Goal: Transaction & Acquisition: Purchase product/service

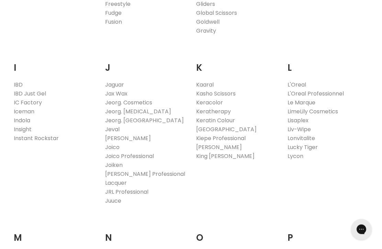
scroll to position [570, 0]
click at [111, 197] on link "Juuce" at bounding box center [113, 201] width 16 height 8
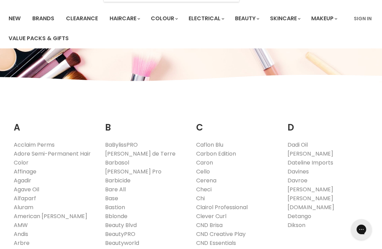
scroll to position [0, 0]
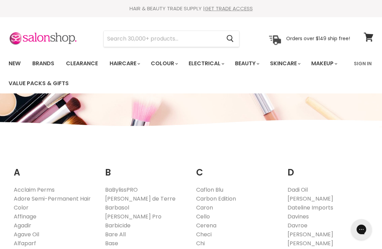
click at [116, 43] on input "Search" at bounding box center [162, 39] width 117 height 16
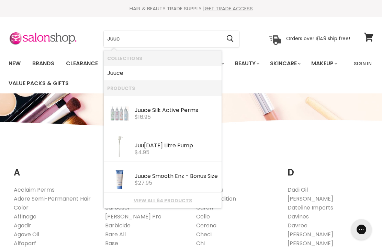
type input "Juuce"
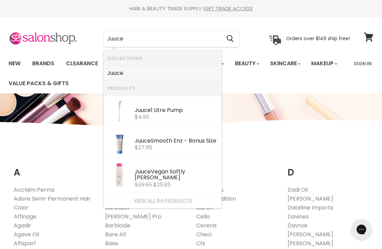
click at [132, 70] on link "Juuce" at bounding box center [162, 73] width 111 height 11
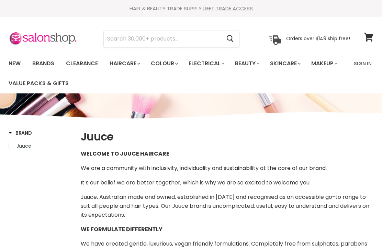
select select "manual"
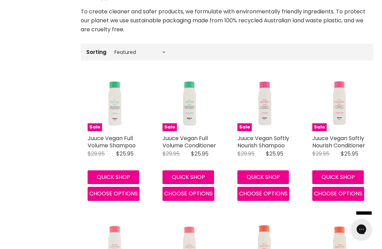
scroll to position [265, 0]
click at [121, 195] on span "Choose options" at bounding box center [113, 194] width 48 height 8
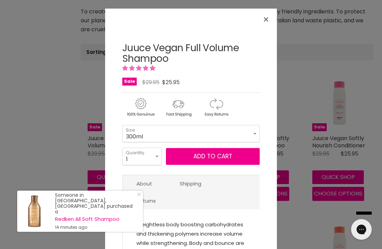
click at [215, 159] on span "Add to cart" at bounding box center [212, 156] width 39 height 8
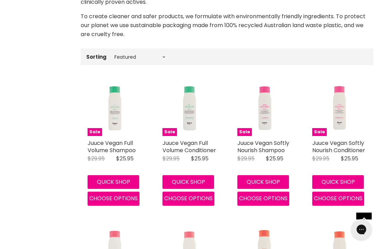
scroll to position [269, 0]
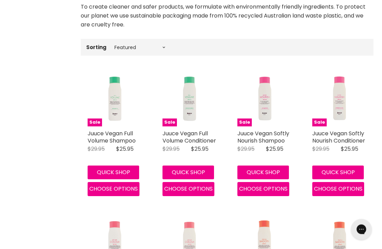
click at [121, 171] on button "Quick shop" at bounding box center [114, 173] width 52 height 14
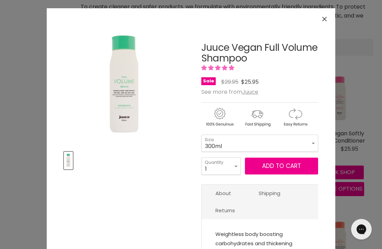
scroll to position [269, 0]
click at [283, 168] on span "Add to cart" at bounding box center [281, 166] width 39 height 8
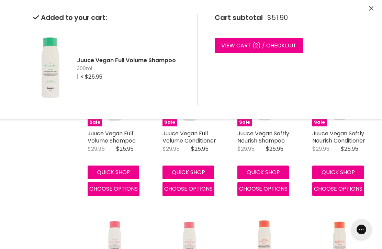
click at [257, 44] on span "2" at bounding box center [256, 46] width 3 height 8
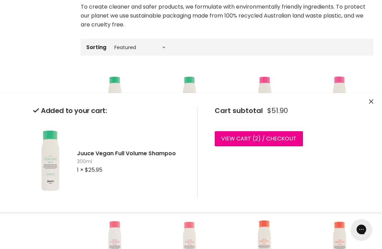
scroll to position [0, 0]
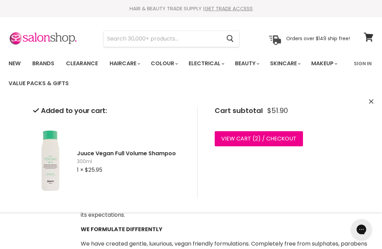
click at [258, 138] on link "View cart ( 2 ) / Checkout" at bounding box center [259, 138] width 88 height 15
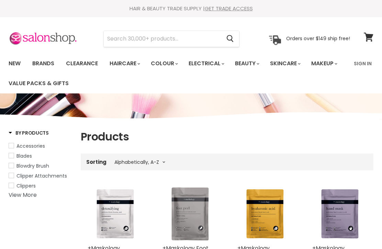
select select "title-ascending"
